Goal: Browse casually

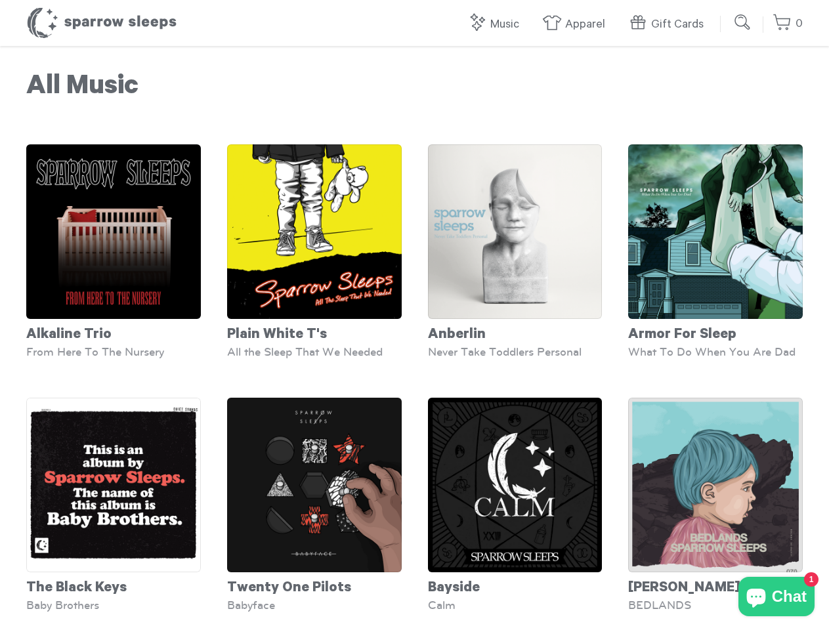
click at [497, 24] on link "Music" at bounding box center [496, 25] width 58 height 28
